Goal: Transaction & Acquisition: Purchase product/service

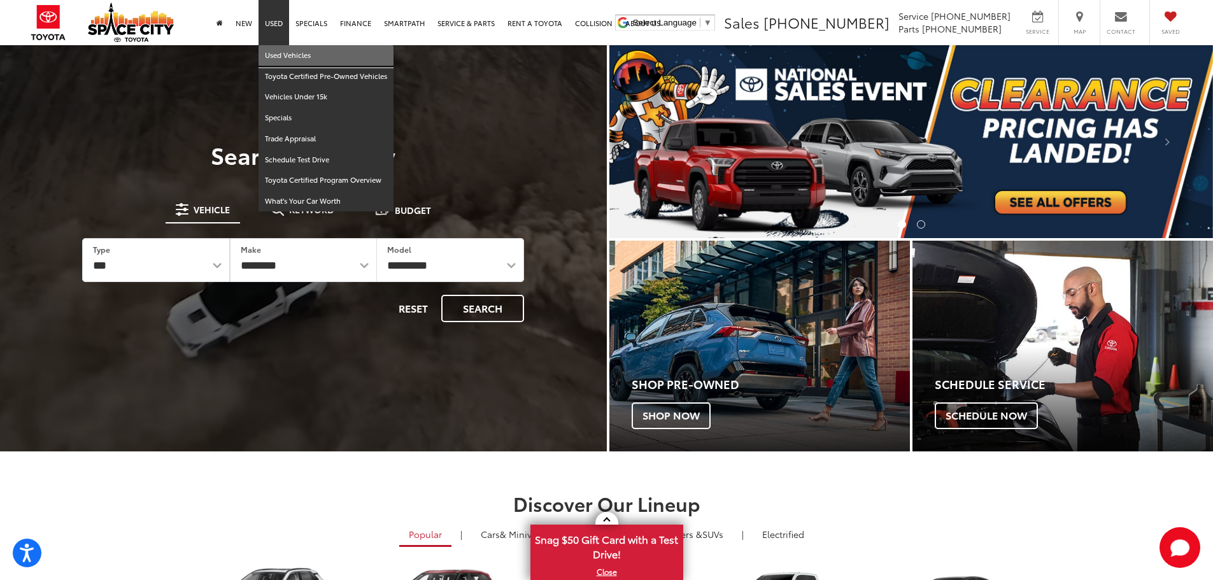
click at [279, 56] on link "Used Vehicles" at bounding box center [325, 55] width 135 height 21
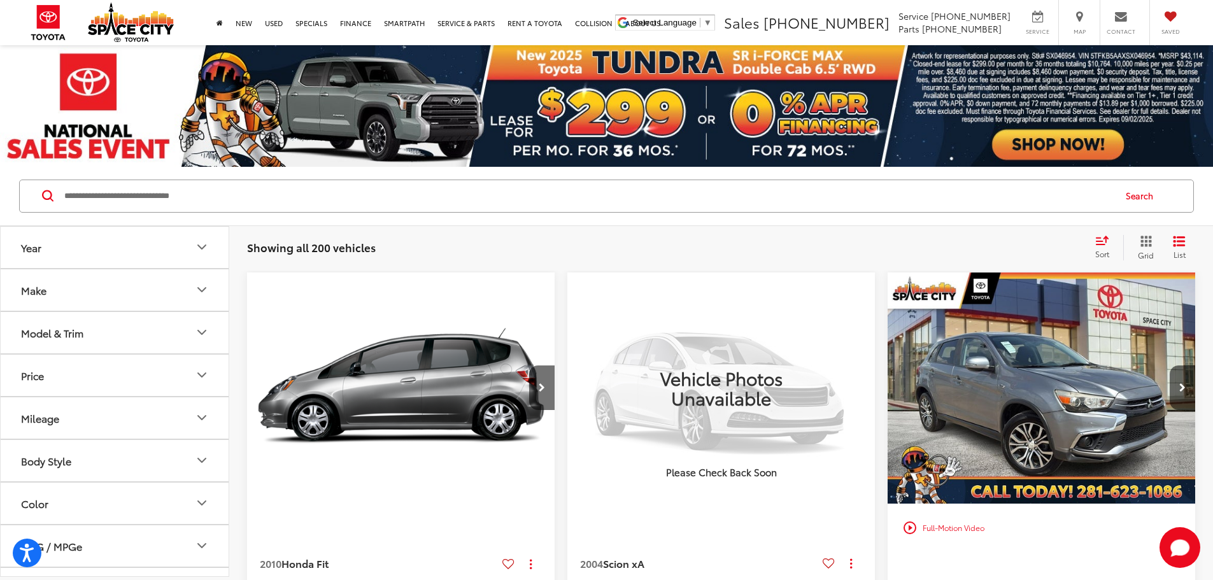
click at [205, 285] on icon "Make" at bounding box center [201, 289] width 15 height 15
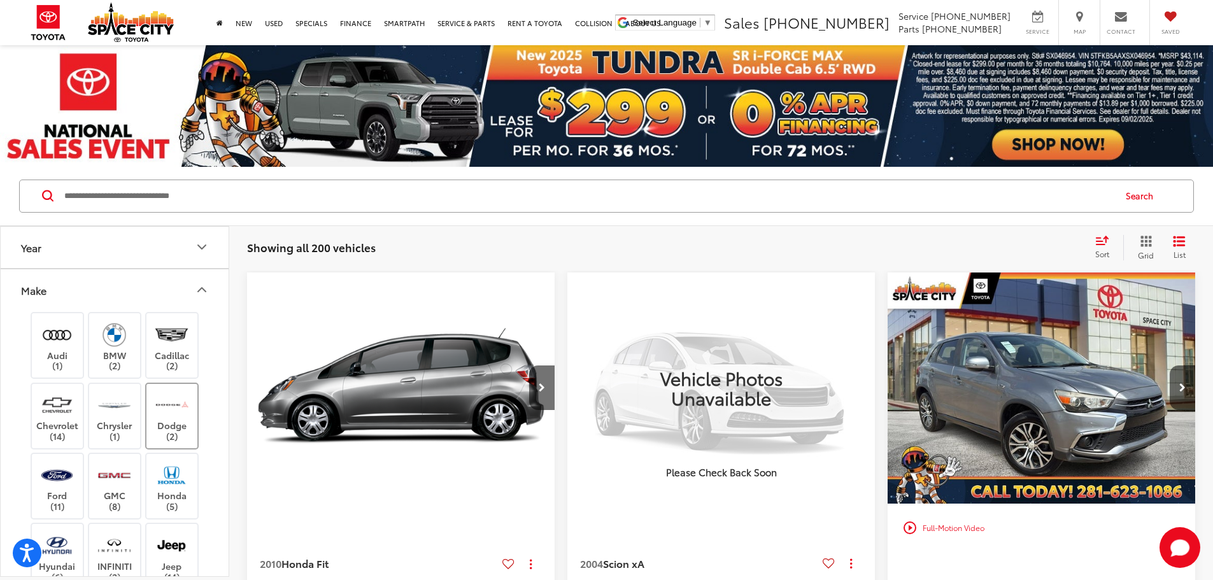
scroll to position [127, 0]
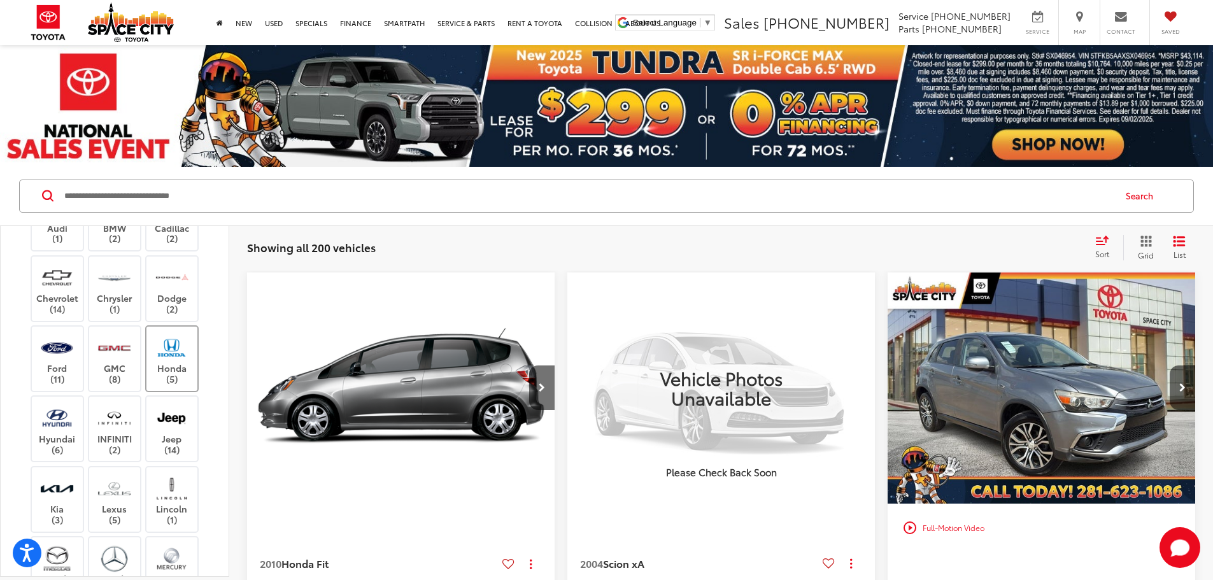
click at [170, 367] on label "Honda (5)" at bounding box center [172, 359] width 52 height 52
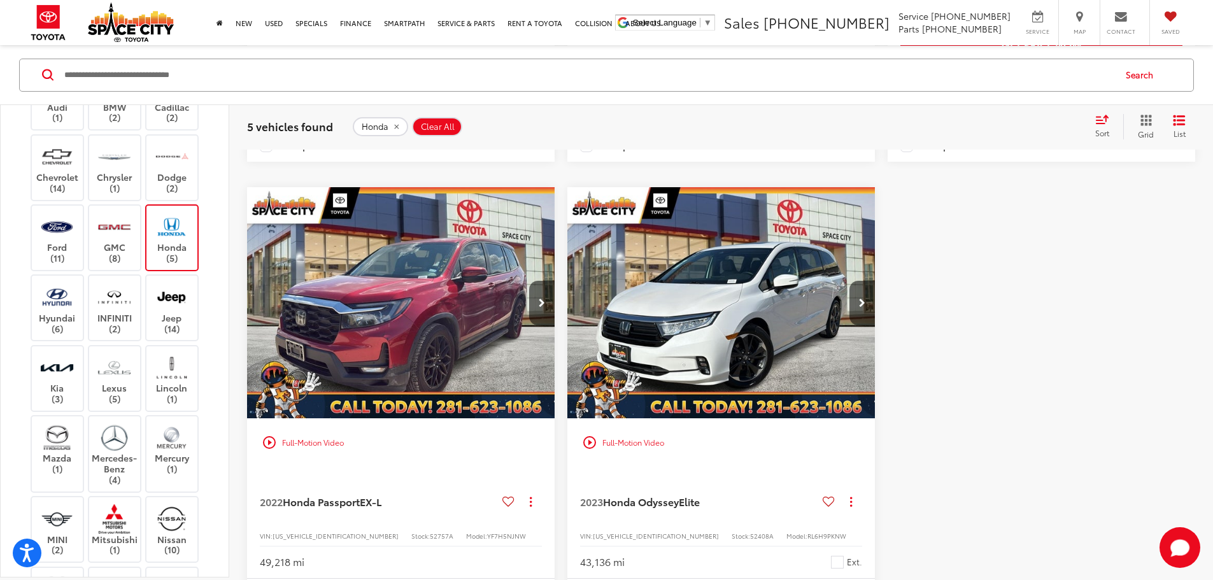
scroll to position [828, 0]
